Goal: Information Seeking & Learning: Learn about a topic

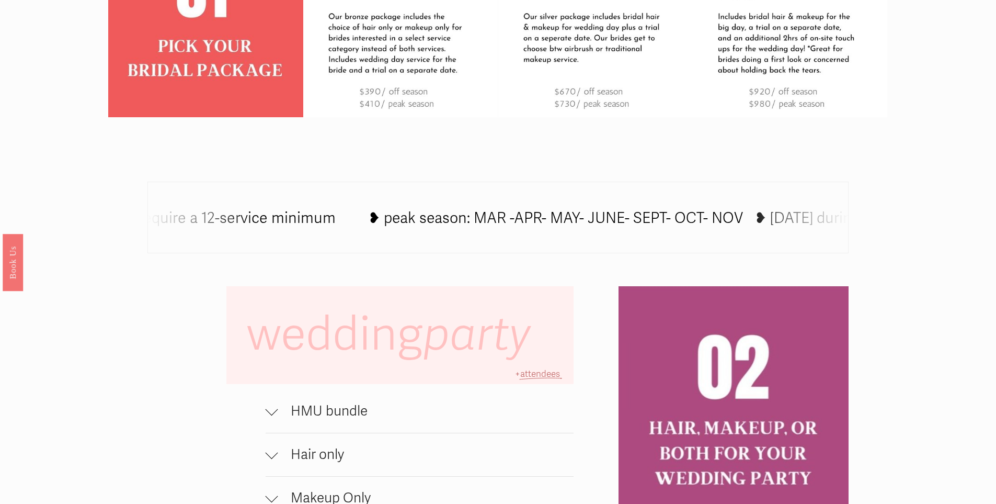
scroll to position [732, 0]
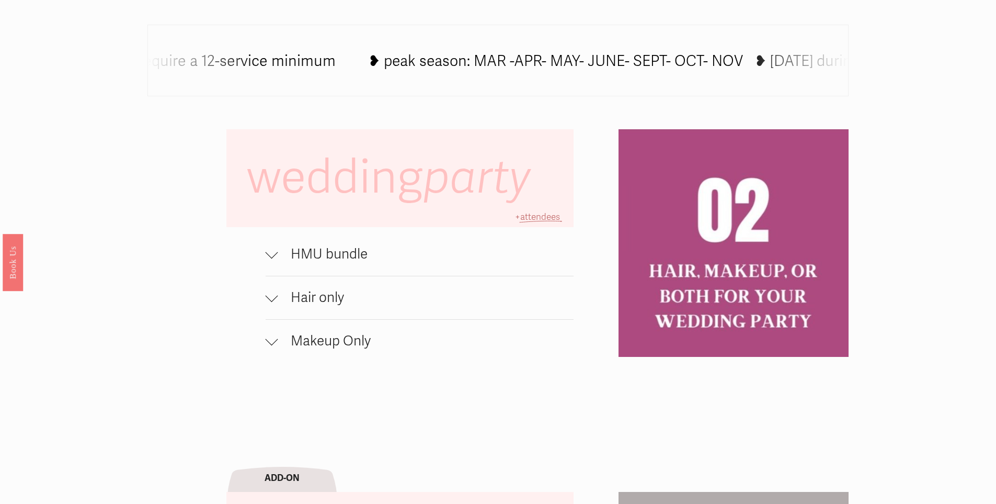
click at [276, 260] on div at bounding box center [272, 254] width 13 height 13
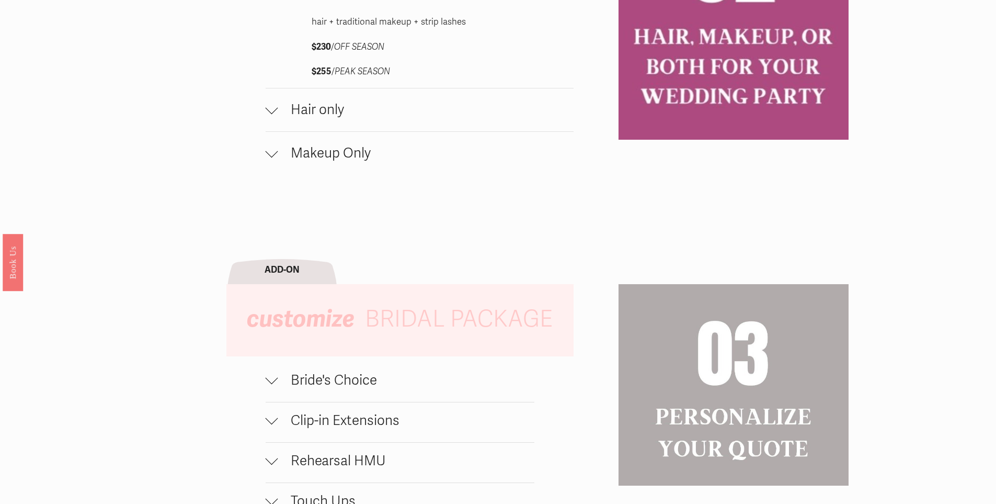
scroll to position [1255, 0]
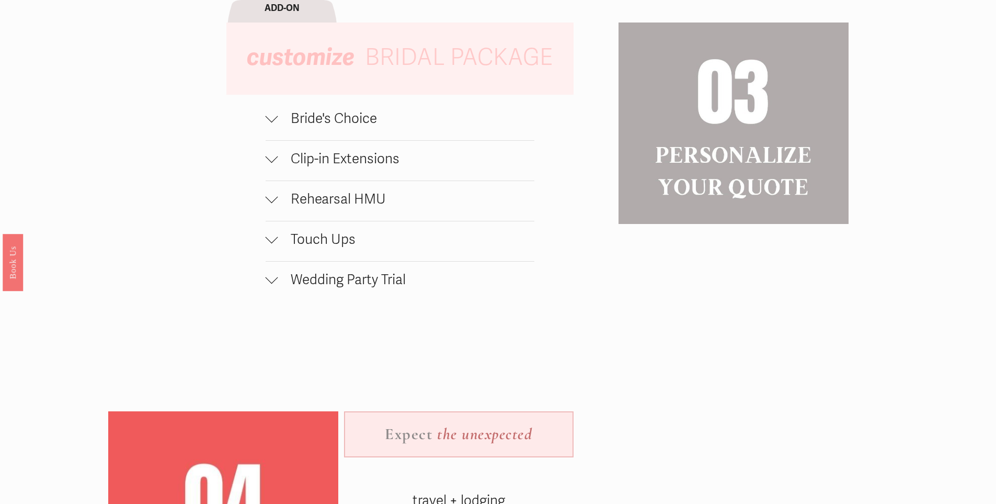
click at [273, 286] on div at bounding box center [272, 279] width 13 height 13
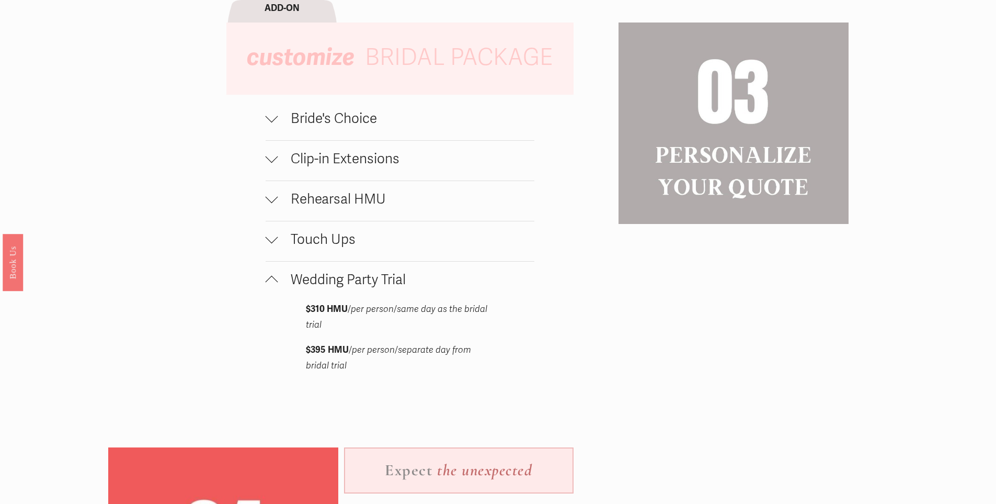
click at [279, 233] on button "Touch Ups" at bounding box center [400, 241] width 269 height 40
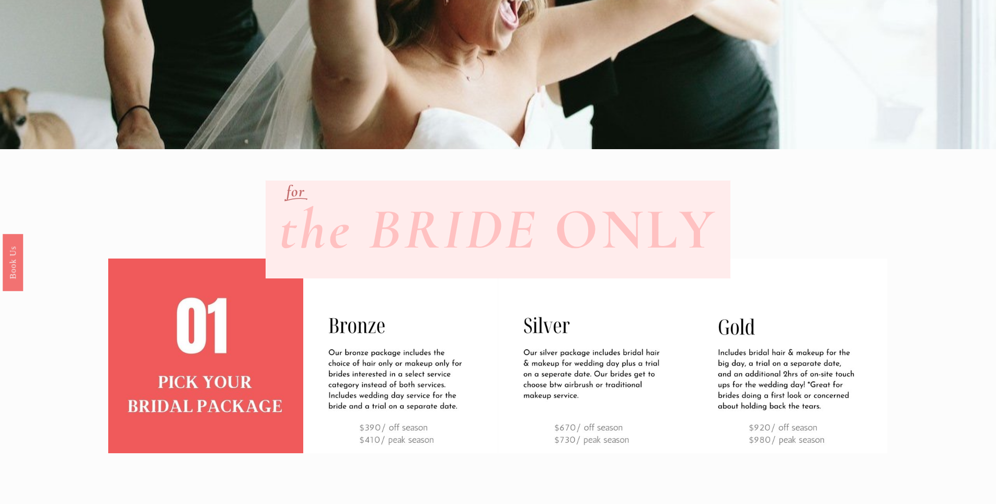
scroll to position [0, 0]
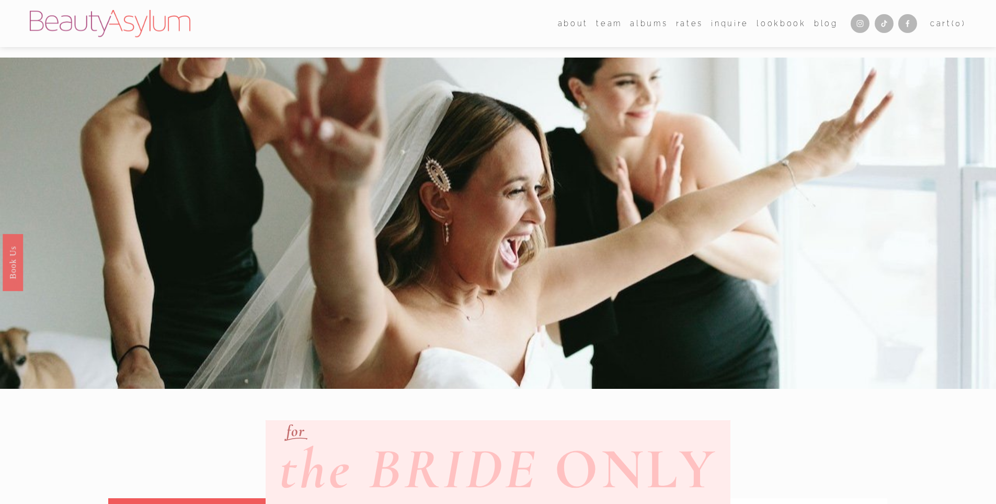
click at [585, 22] on span "about" at bounding box center [573, 24] width 30 height 14
click at [0, 0] on link "[GEOGRAPHIC_DATA]" at bounding box center [0, 0] width 0 height 0
